Goal: Book appointment/travel/reservation

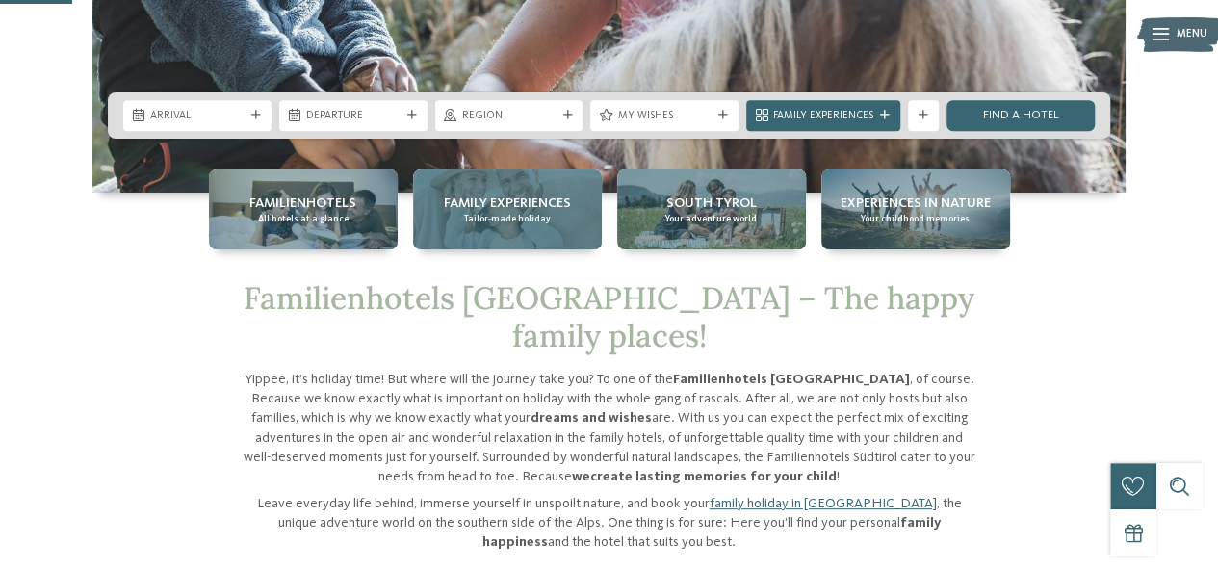
click at [508, 212] on span "Family Experiences" at bounding box center [507, 203] width 127 height 19
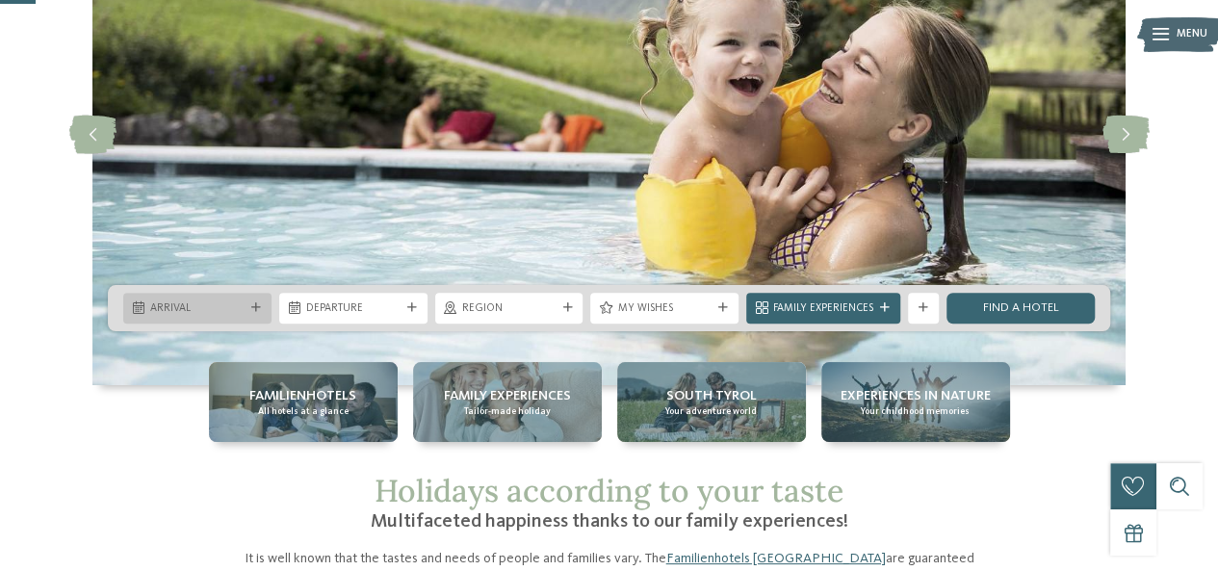
click at [245, 304] on div "Arrival" at bounding box center [197, 307] width 102 height 16
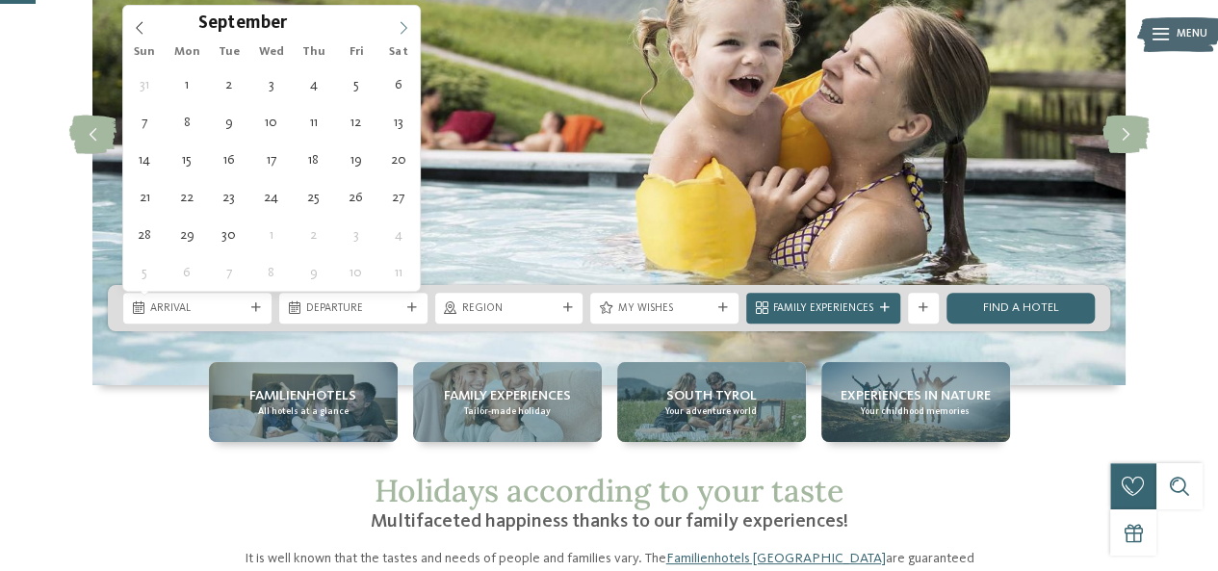
click at [402, 32] on icon at bounding box center [403, 27] width 13 height 13
type input "****"
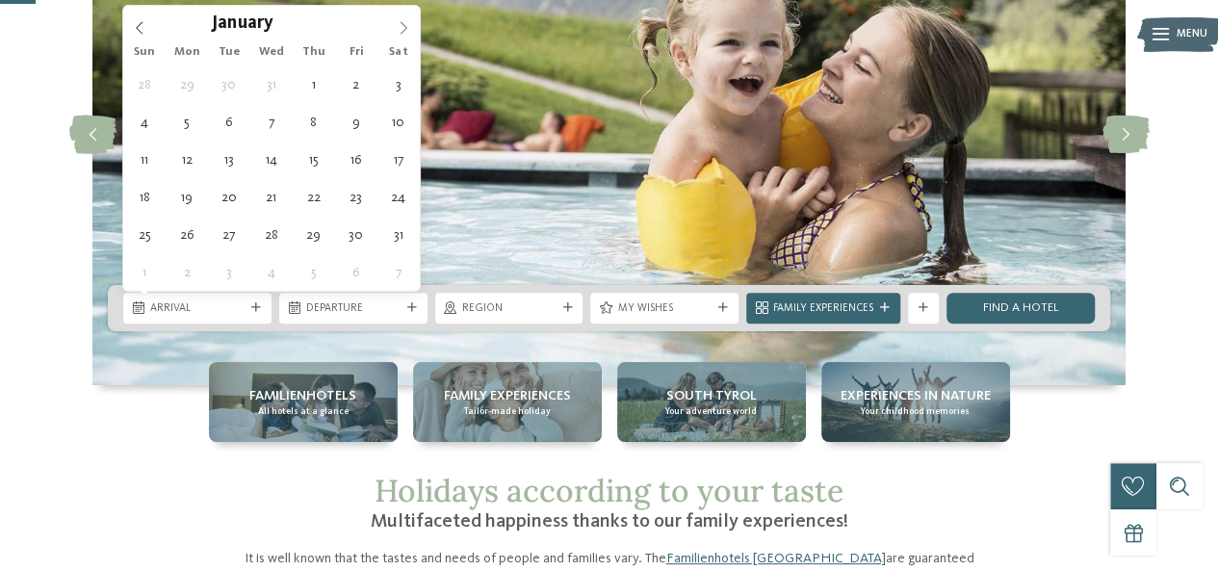
click at [402, 32] on icon at bounding box center [403, 27] width 13 height 13
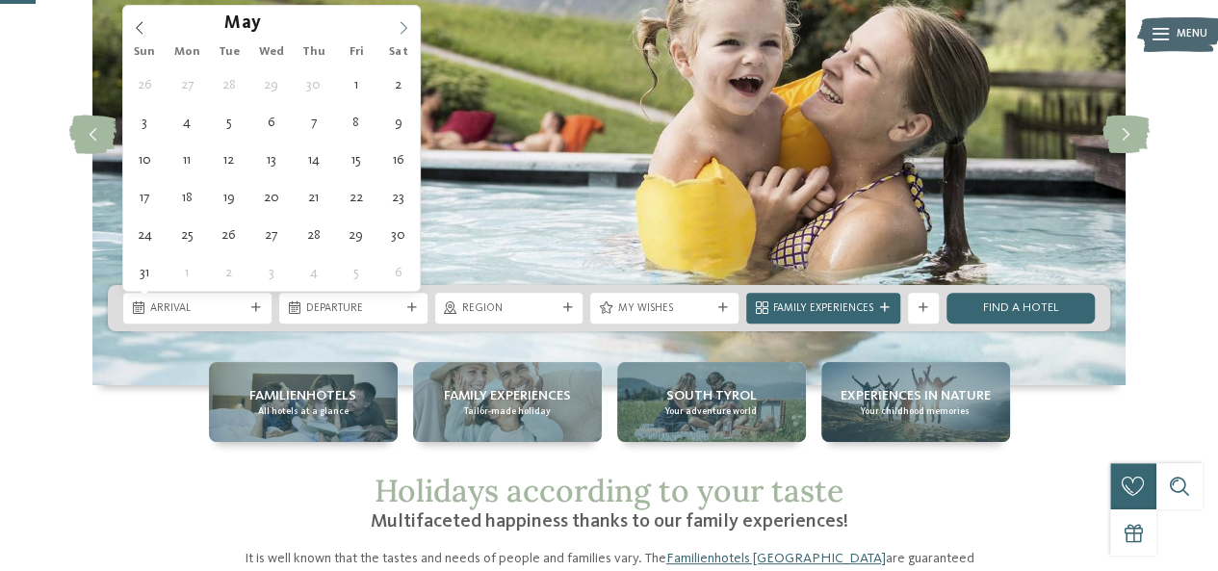
click at [402, 32] on icon at bounding box center [403, 27] width 13 height 13
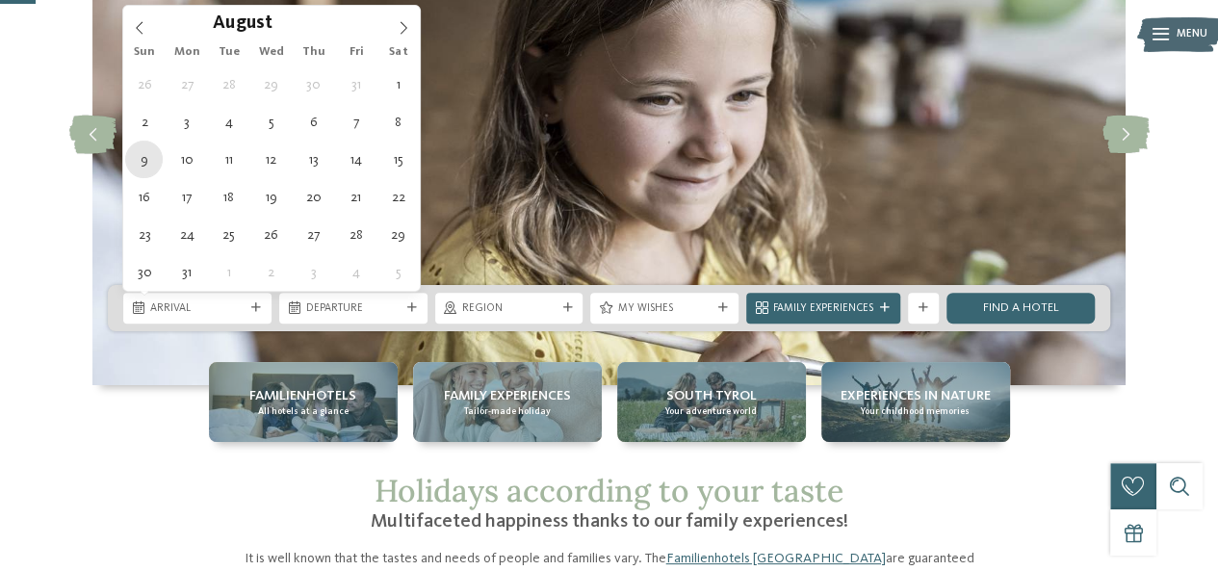
type div "09.08.2026"
type input "****"
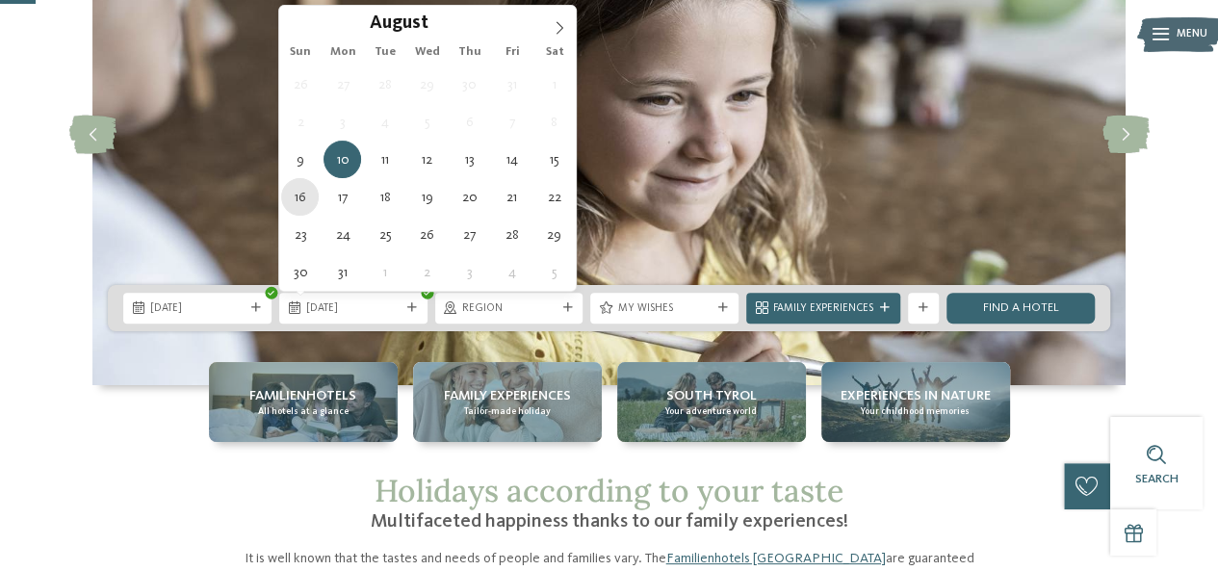
type div "16.08.2026"
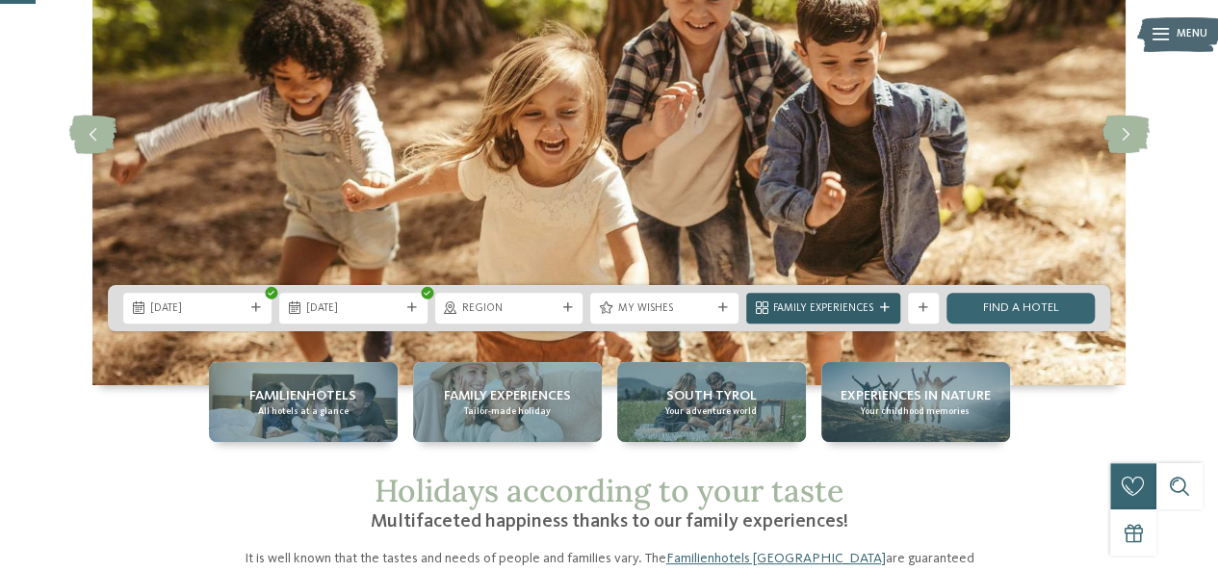
click at [854, 314] on span "Family Experiences" at bounding box center [823, 308] width 100 height 15
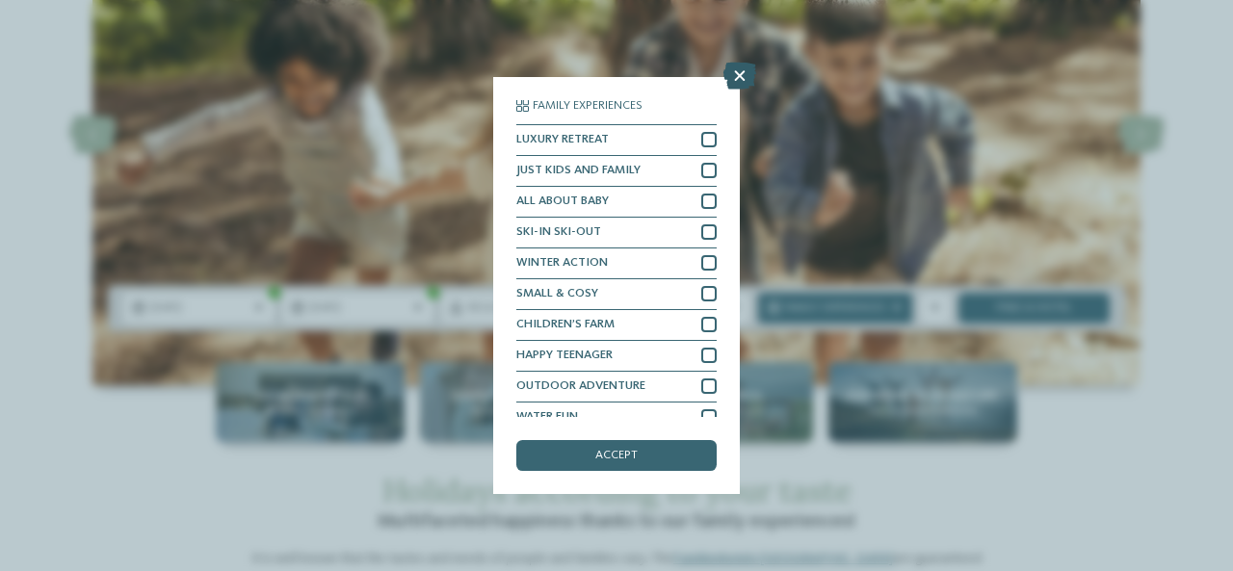
click at [729, 76] on icon at bounding box center [739, 76] width 33 height 27
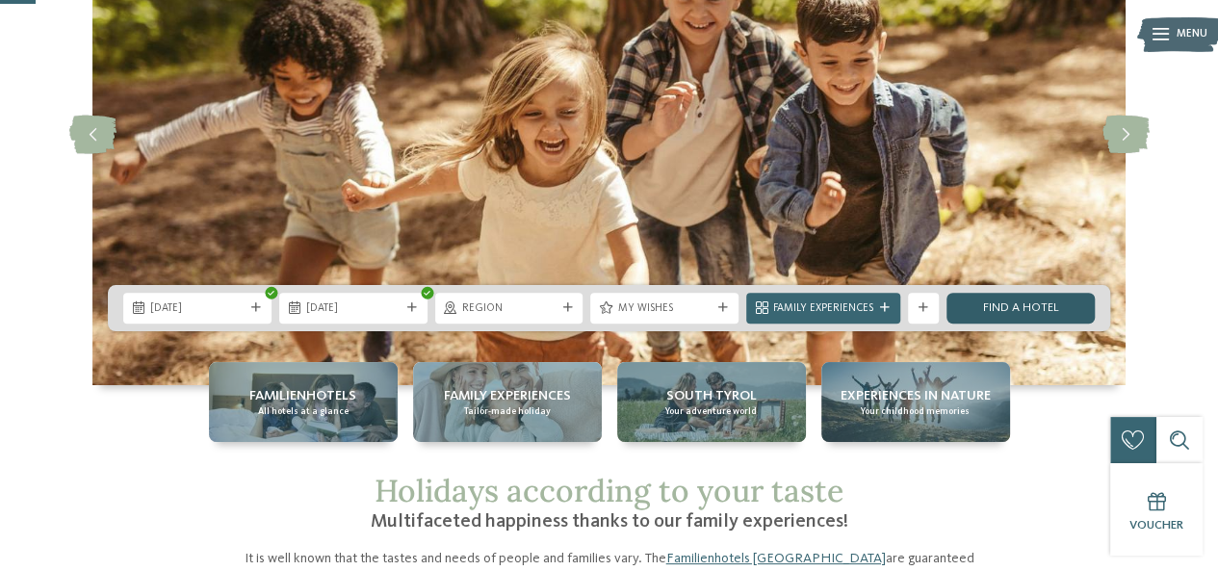
click at [1006, 304] on link "Find a hotel" at bounding box center [1021, 308] width 148 height 31
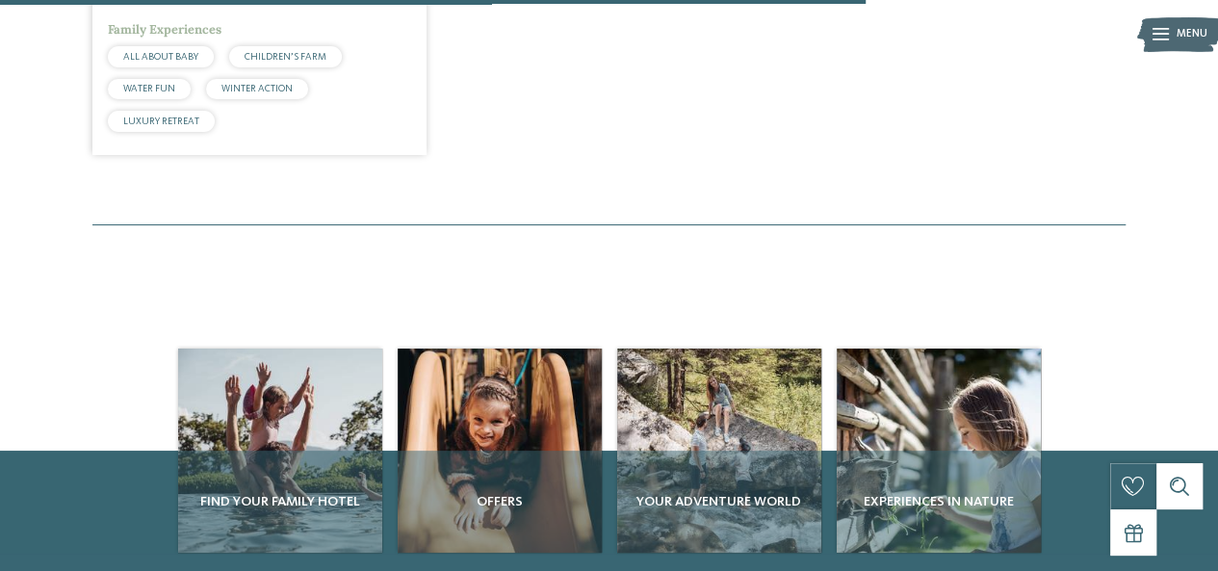
scroll to position [1209, 0]
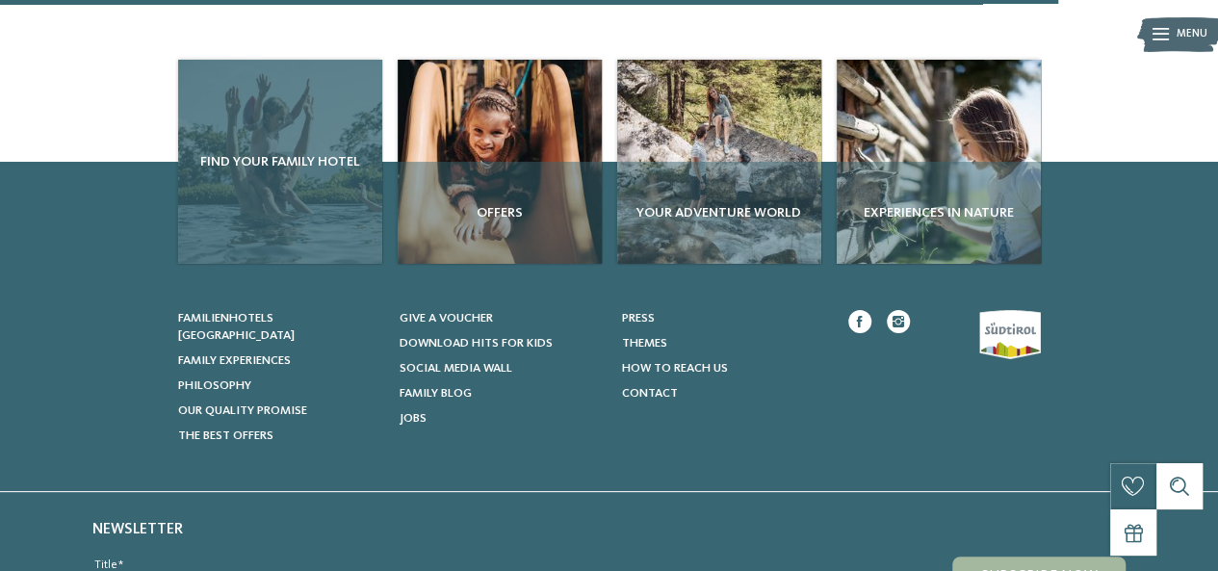
click at [313, 166] on div "Find your family hotel" at bounding box center [280, 162] width 204 height 204
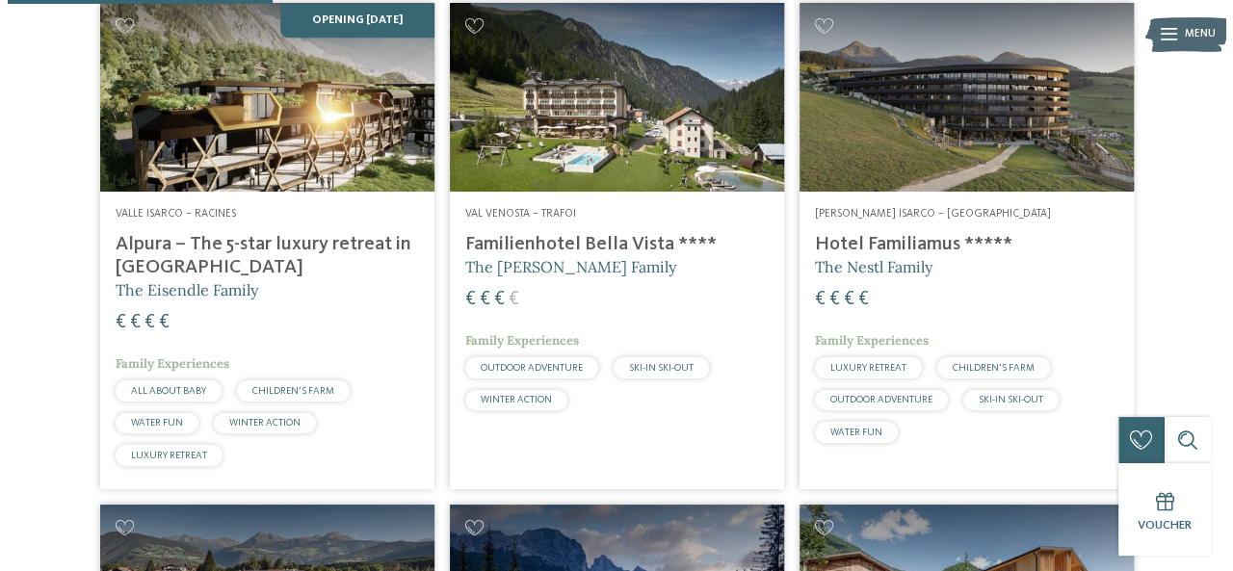
scroll to position [1252, 0]
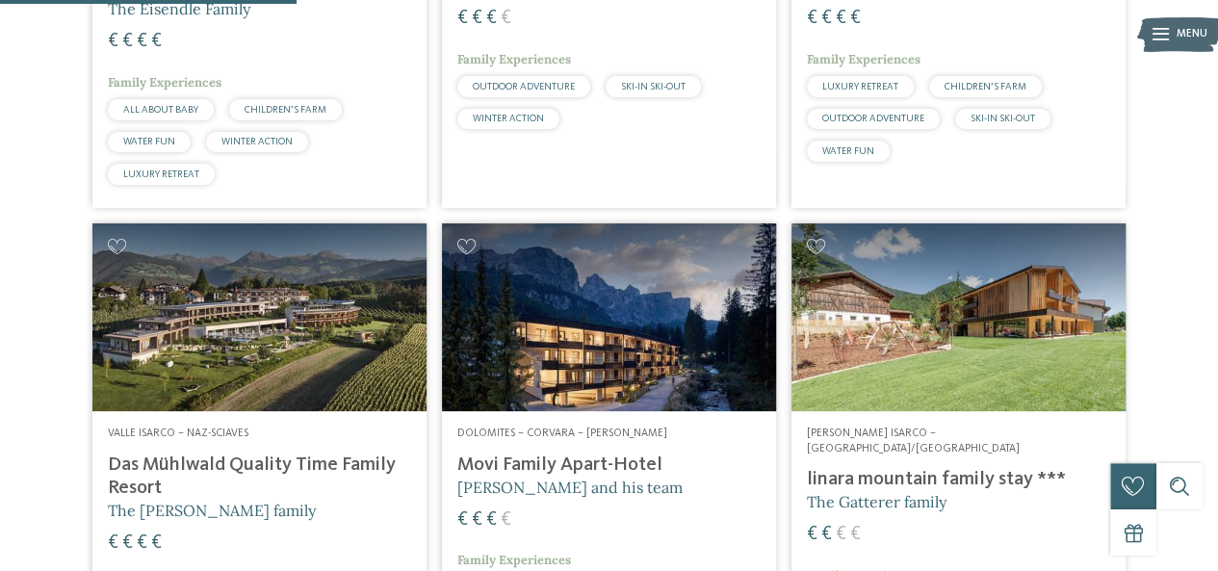
click at [955, 294] on img at bounding box center [959, 317] width 334 height 188
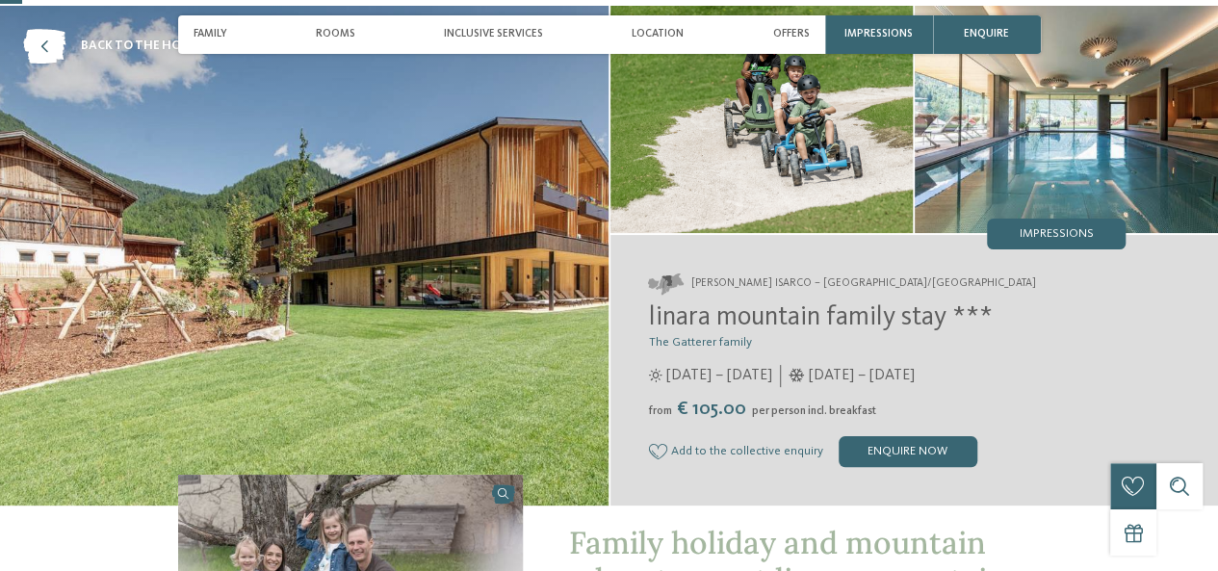
scroll to position [96, 0]
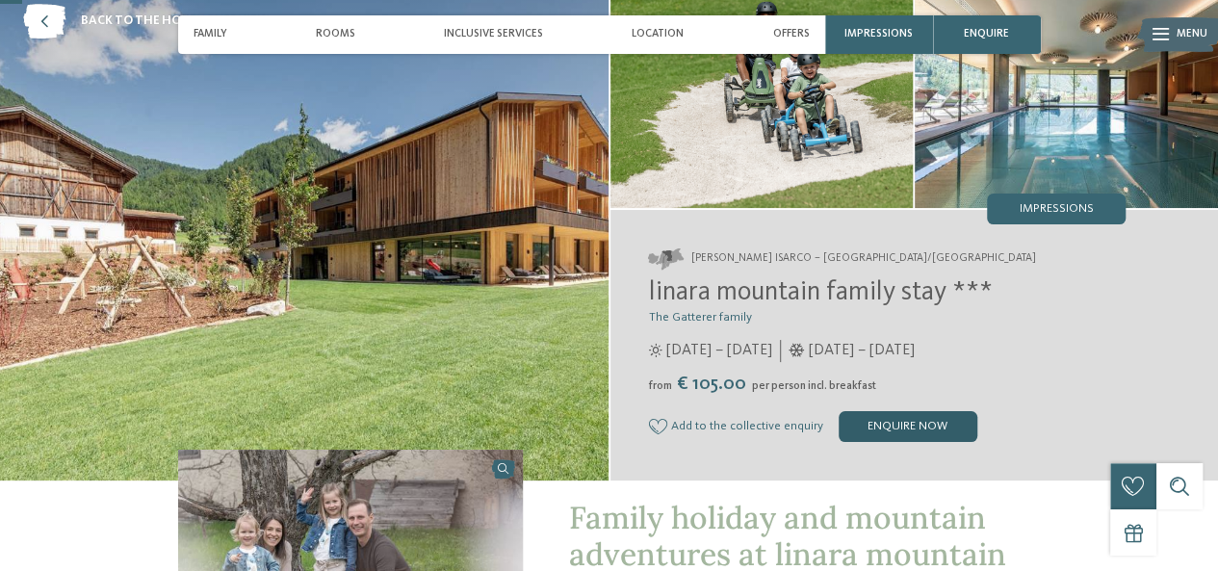
click at [872, 433] on div "enquire now" at bounding box center [908, 426] width 139 height 31
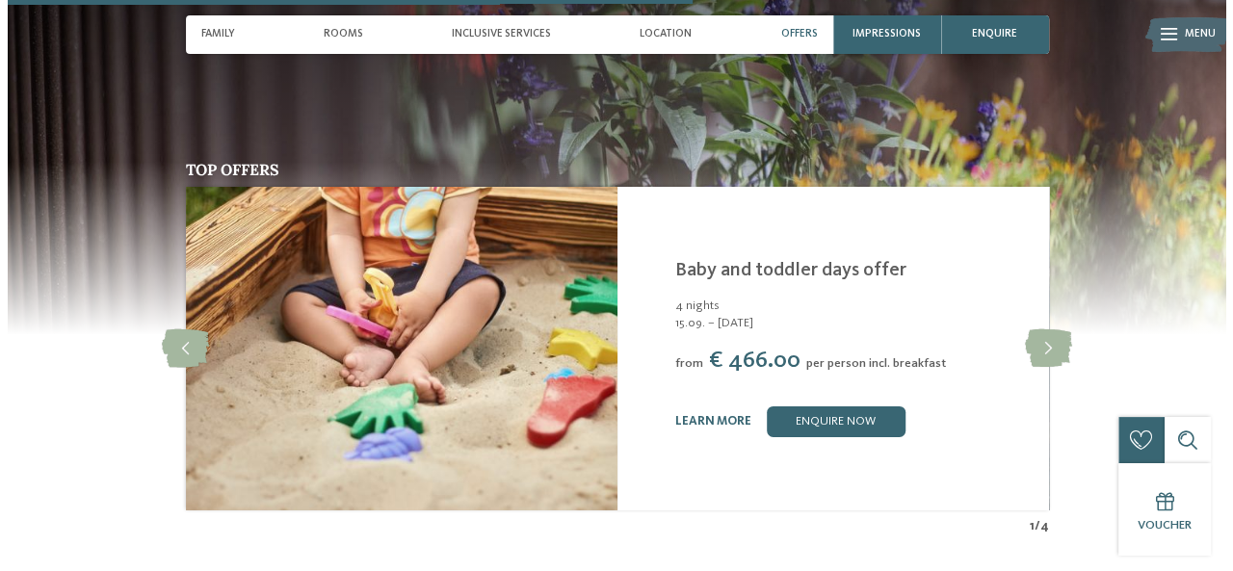
scroll to position [2950, 0]
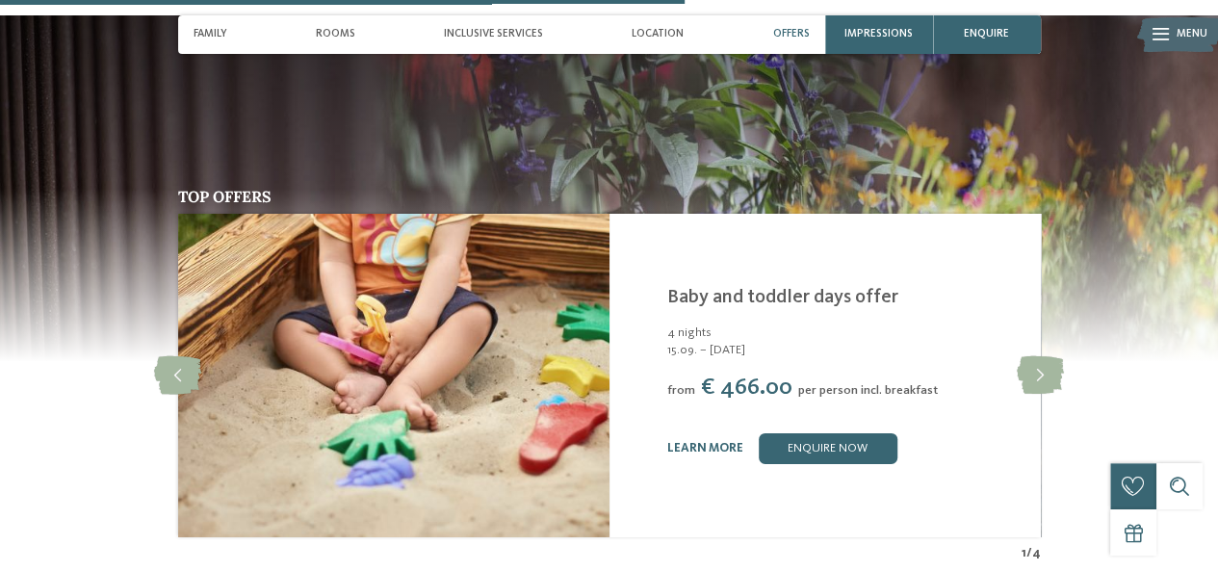
click at [709, 433] on div "learn more enquire now" at bounding box center [843, 448] width 354 height 31
click at [710, 442] on link "learn more" at bounding box center [704, 448] width 76 height 13
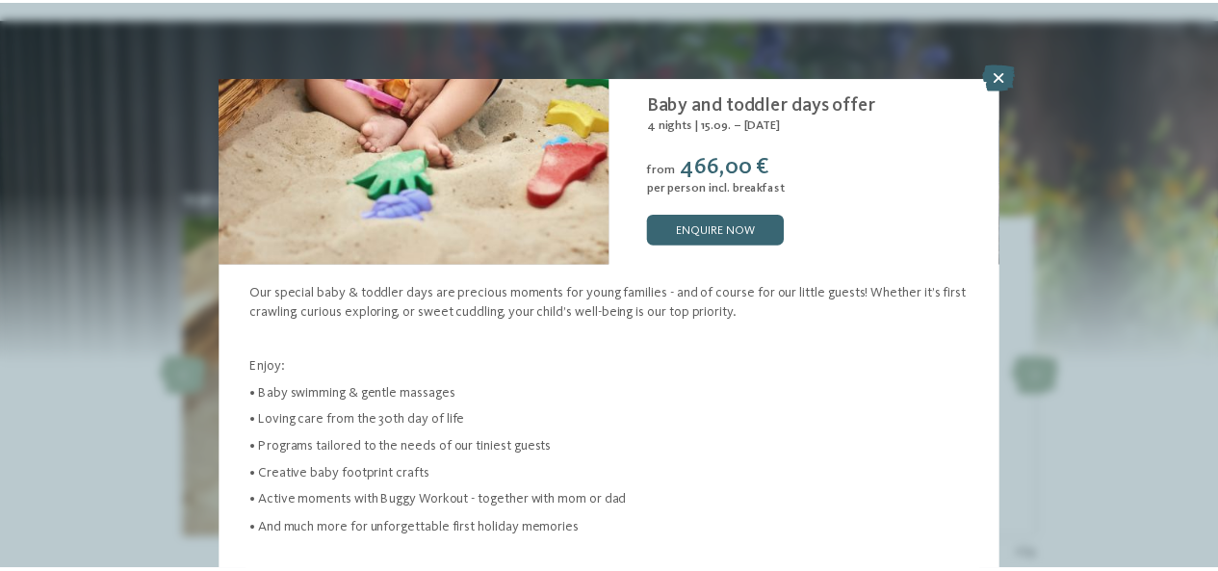
scroll to position [112, 0]
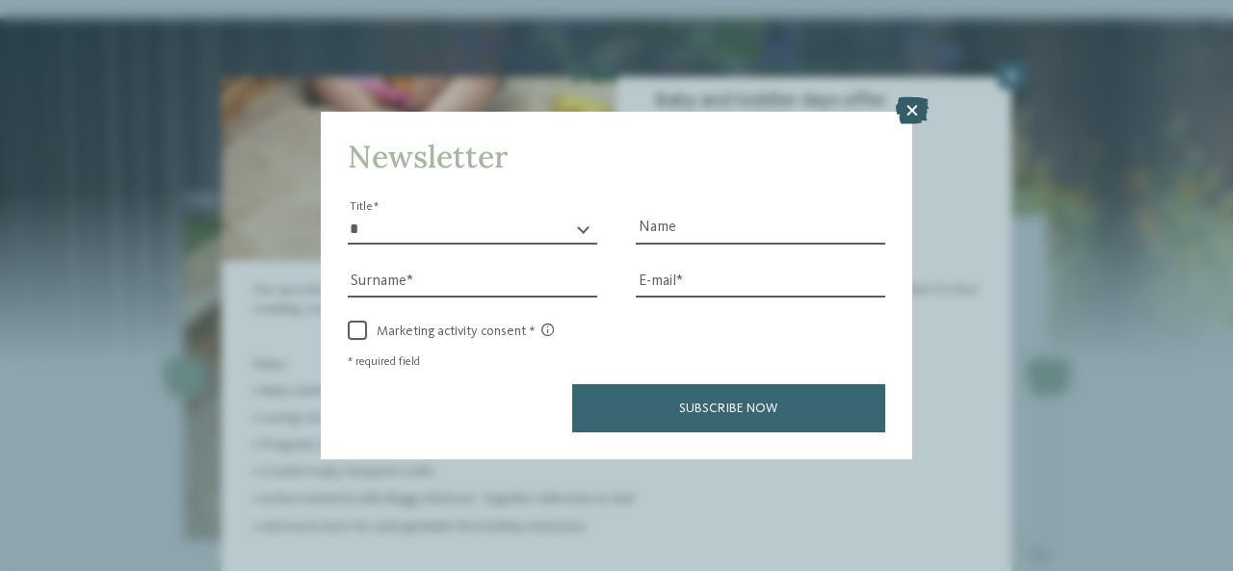
click at [922, 113] on icon at bounding box center [912, 110] width 33 height 27
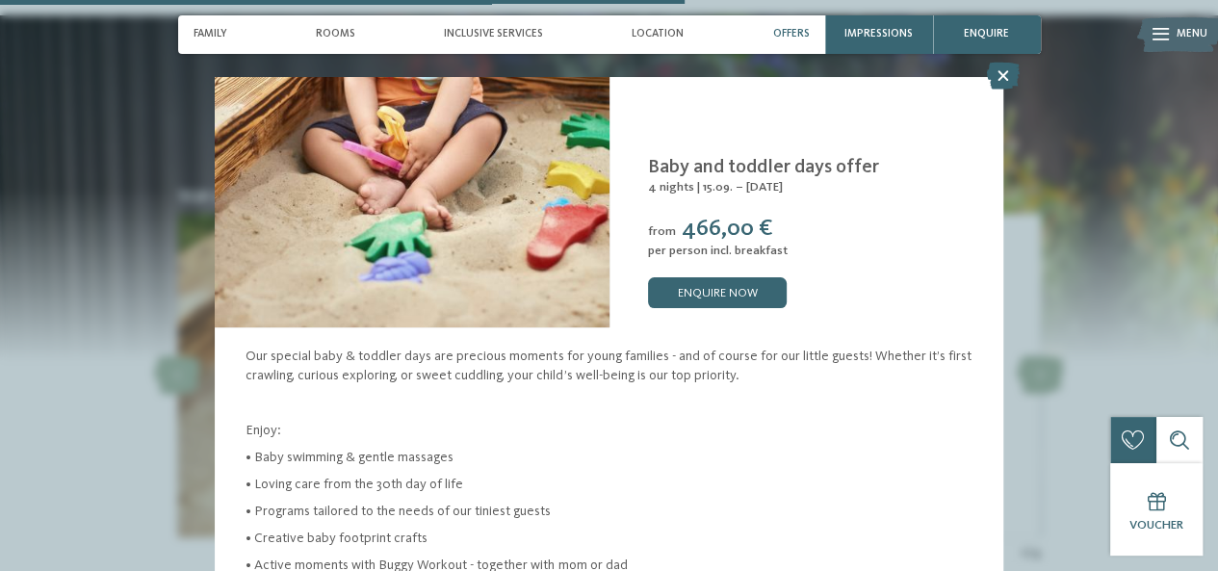
scroll to position [0, 0]
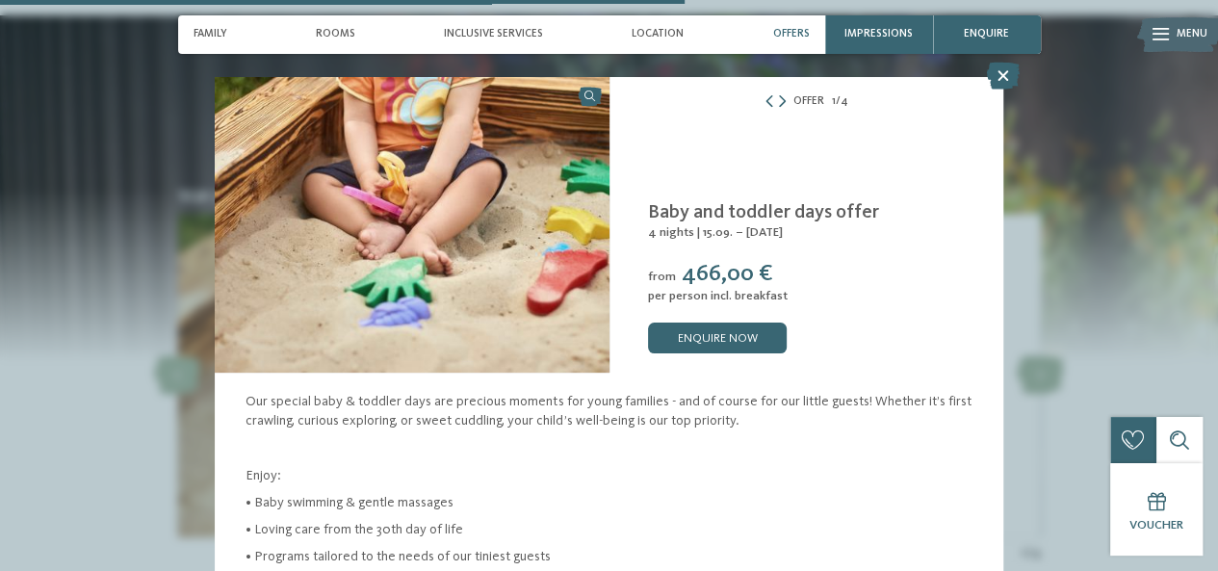
click at [1003, 74] on icon at bounding box center [1003, 76] width 33 height 27
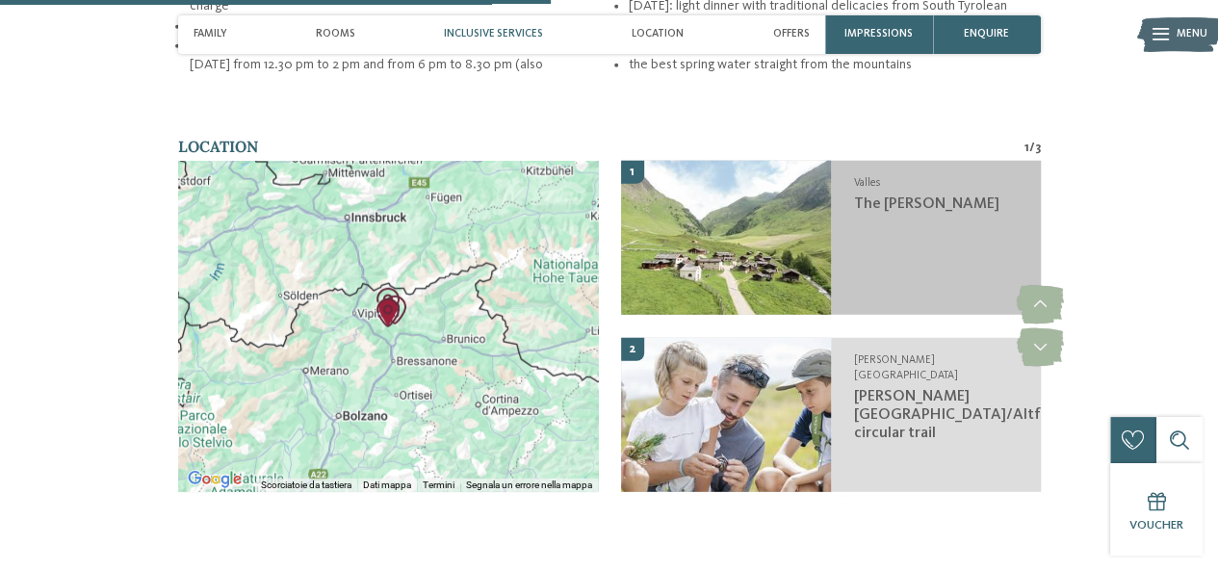
scroll to position [2373, 0]
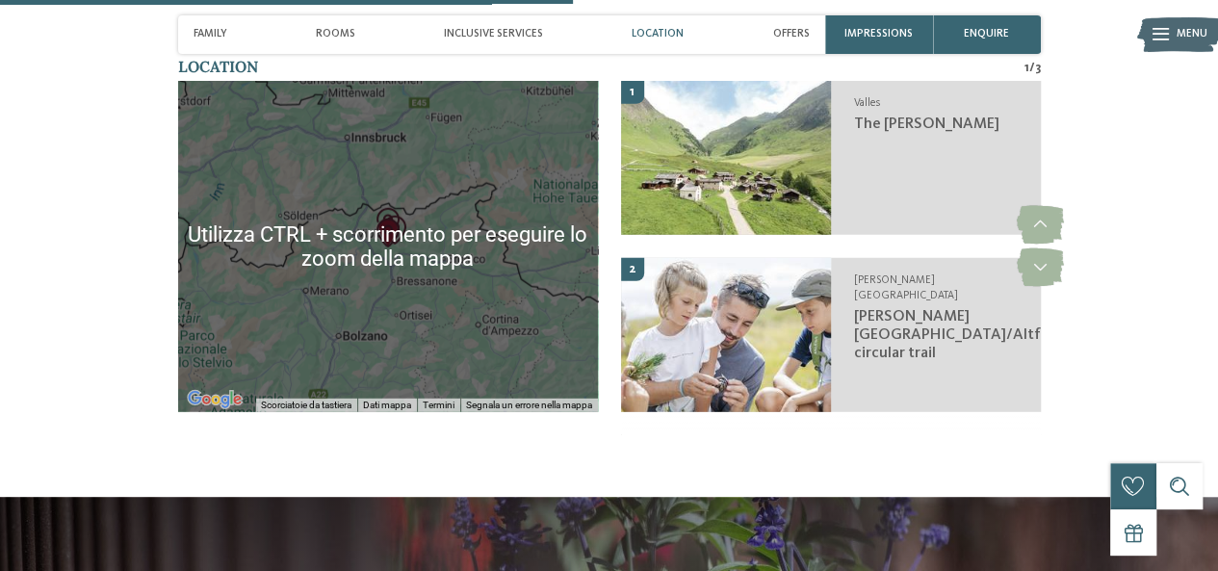
click at [447, 285] on div at bounding box center [388, 246] width 420 height 331
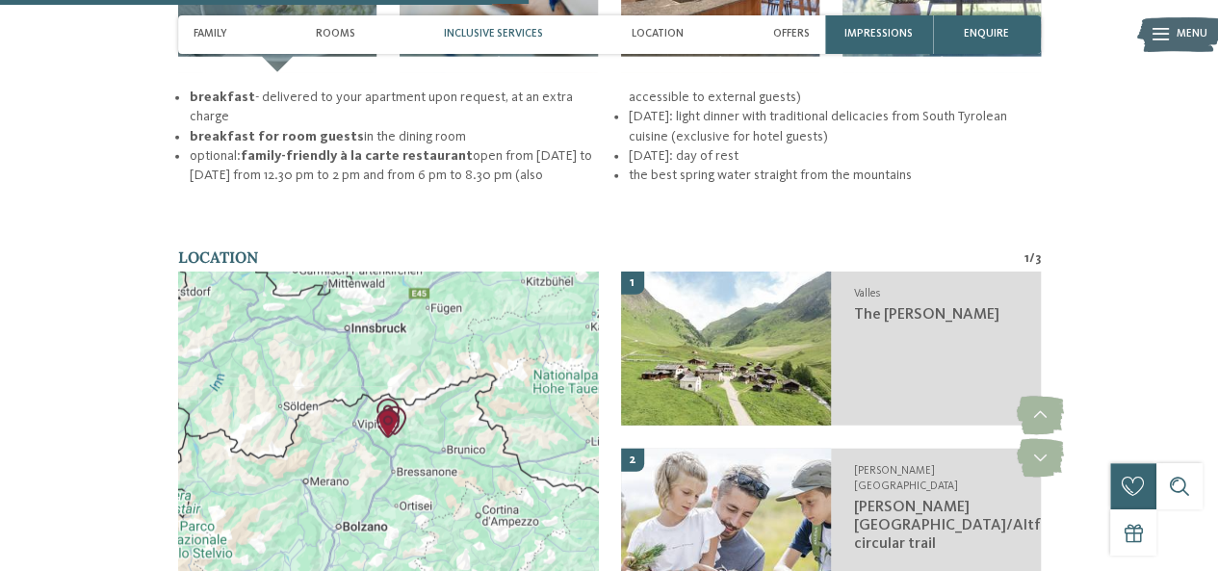
scroll to position [2276, 0]
